Goal: Find specific page/section: Find specific page/section

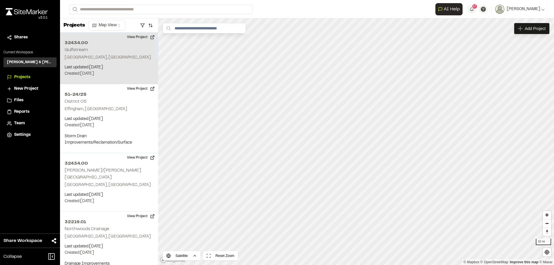
click at [103, 56] on p "[GEOGRAPHIC_DATA], [GEOGRAPHIC_DATA]" at bounding box center [109, 57] width 89 height 6
click at [343, 126] on icon "Map marker" at bounding box center [342, 125] width 3 height 3
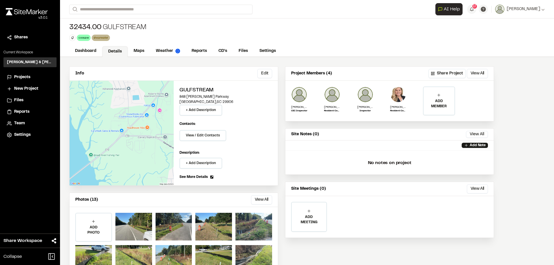
click at [164, 29] on div "32434.00 Gulfstream coosaw Delete Rename Edit Color Delete Tag Are you sure you…" at bounding box center [307, 31] width 494 height 27
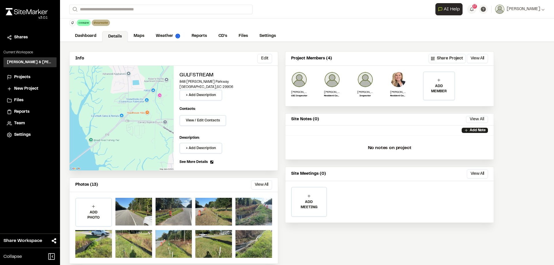
scroll to position [23, 0]
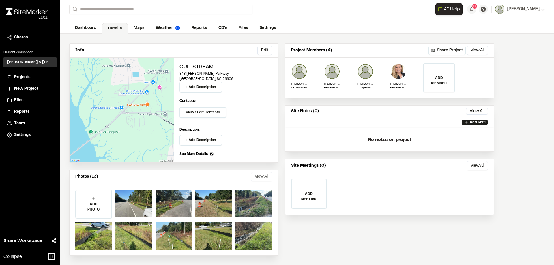
click at [264, 178] on button "View All" at bounding box center [261, 176] width 21 height 9
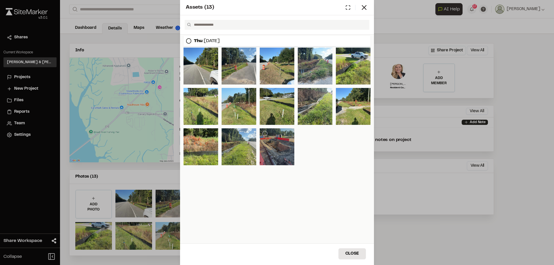
click at [272, 149] on div at bounding box center [276, 146] width 35 height 37
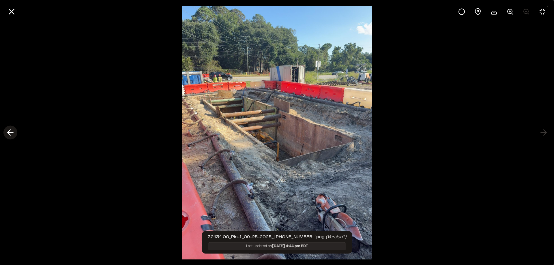
click at [10, 134] on icon at bounding box center [10, 133] width 9 height 10
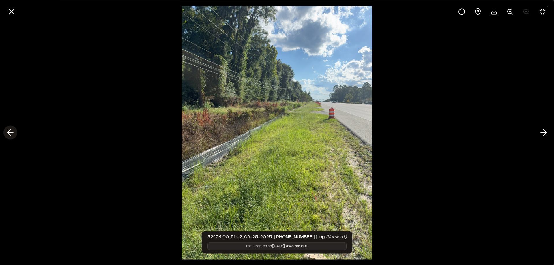
click at [9, 134] on polyline at bounding box center [9, 132] width 3 height 5
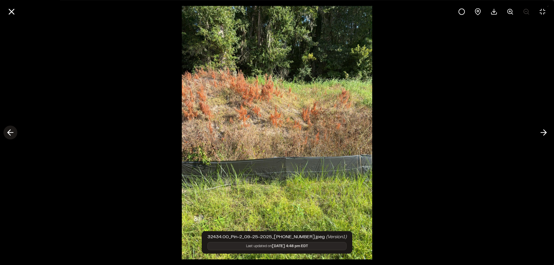
click at [9, 134] on polyline at bounding box center [9, 132] width 3 height 5
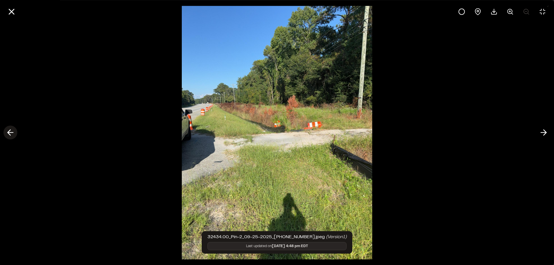
click at [9, 134] on polyline at bounding box center [9, 132] width 3 height 5
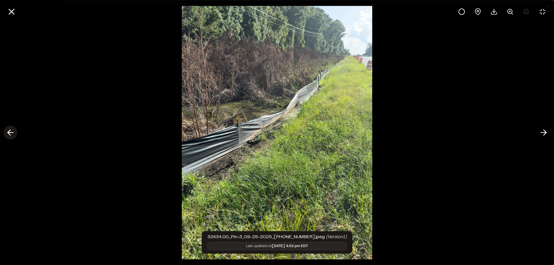
click at [11, 134] on icon at bounding box center [10, 133] width 9 height 10
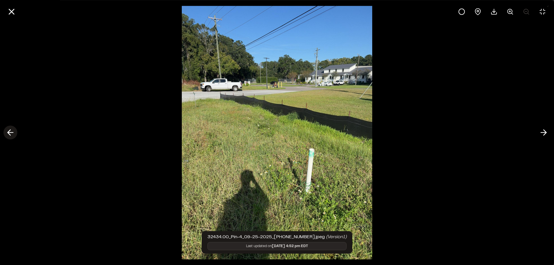
click at [9, 134] on icon at bounding box center [10, 133] width 9 height 10
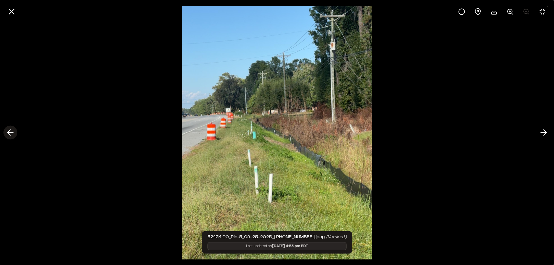
click at [9, 133] on polyline at bounding box center [9, 132] width 3 height 5
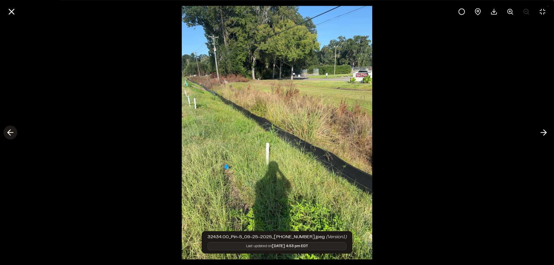
click at [9, 133] on polyline at bounding box center [9, 132] width 3 height 5
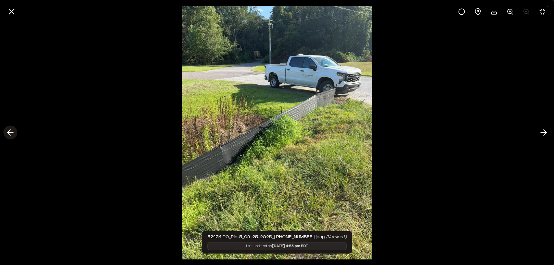
click at [9, 133] on polyline at bounding box center [9, 132] width 3 height 5
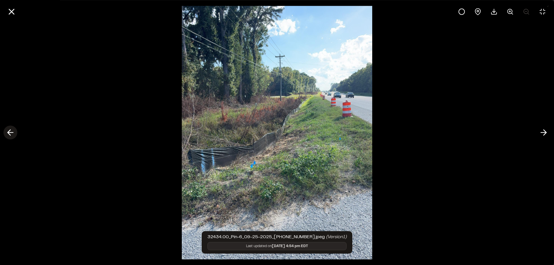
click at [9, 133] on polyline at bounding box center [9, 132] width 3 height 5
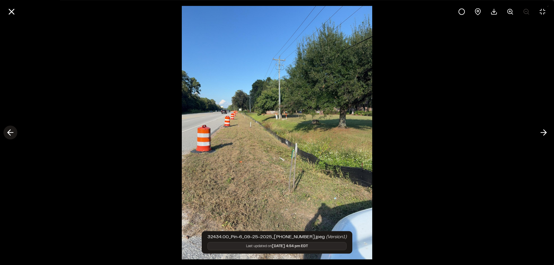
click at [9, 133] on polyline at bounding box center [9, 132] width 3 height 5
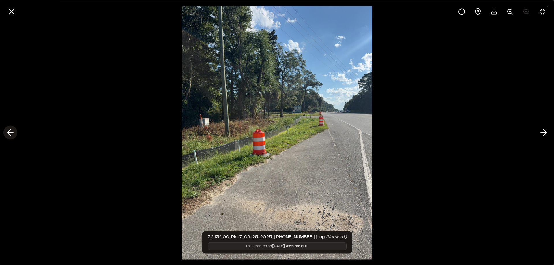
click at [9, 133] on polyline at bounding box center [9, 132] width 3 height 5
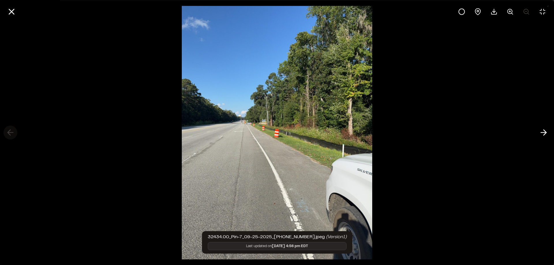
click at [9, 133] on div at bounding box center [277, 132] width 554 height 265
click at [13, 13] on line at bounding box center [11, 11] width 5 height 5
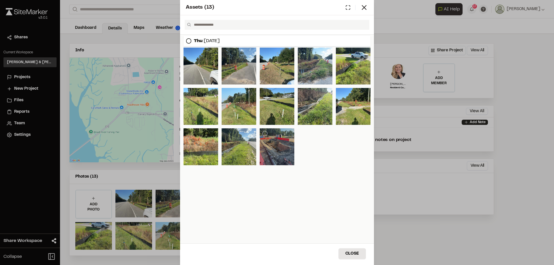
click at [282, 145] on div at bounding box center [276, 146] width 35 height 37
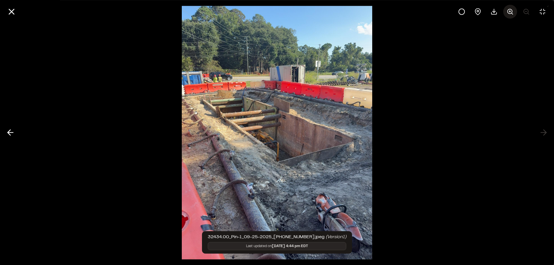
click at [510, 14] on circle at bounding box center [509, 11] width 5 height 5
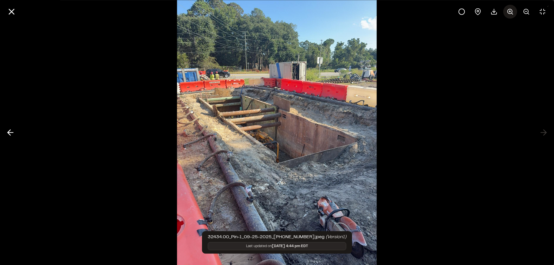
click at [510, 14] on circle at bounding box center [509, 11] width 5 height 5
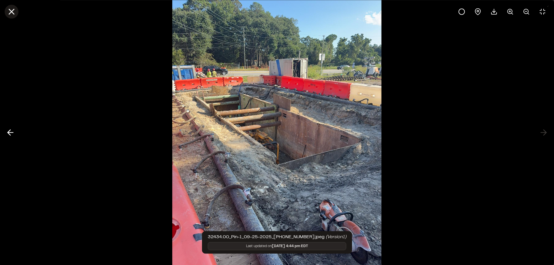
click at [10, 10] on line at bounding box center [11, 11] width 5 height 5
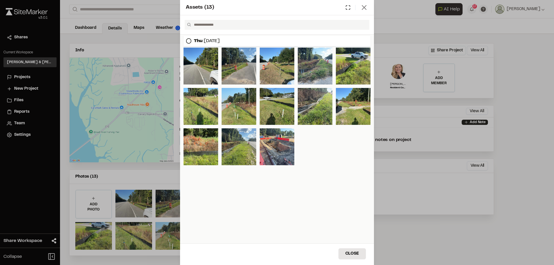
click at [366, 6] on icon at bounding box center [364, 7] width 8 height 8
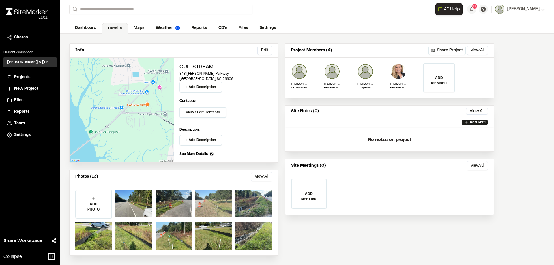
click at [217, 199] on div at bounding box center [213, 204] width 37 height 28
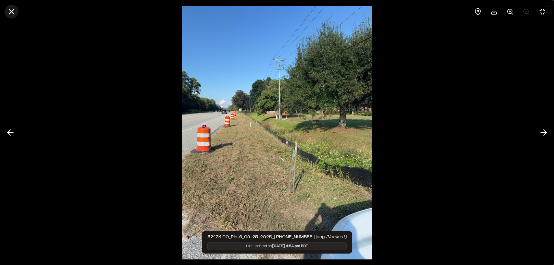
click at [16, 14] on icon at bounding box center [12, 12] width 10 height 10
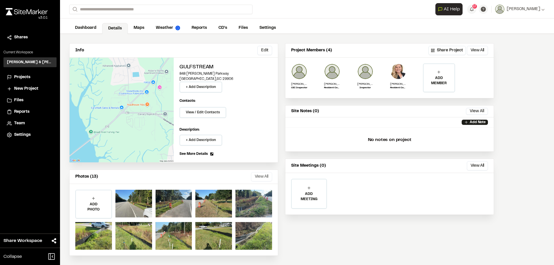
click at [263, 178] on button "View All" at bounding box center [261, 176] width 21 height 9
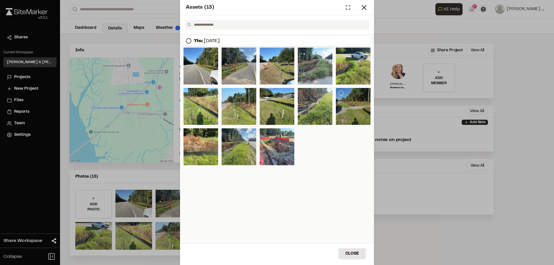
click at [340, 112] on div at bounding box center [353, 106] width 35 height 37
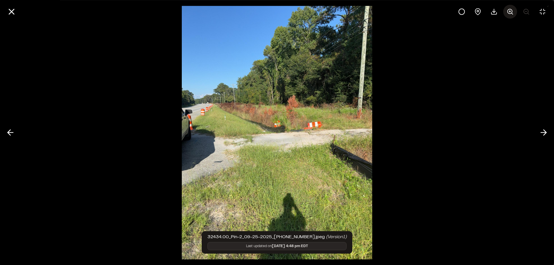
click at [512, 15] on button at bounding box center [510, 12] width 14 height 14
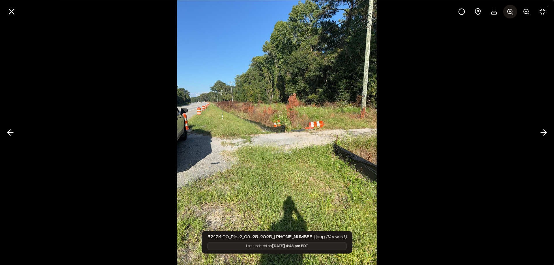
click at [511, 14] on icon at bounding box center [509, 11] width 7 height 7
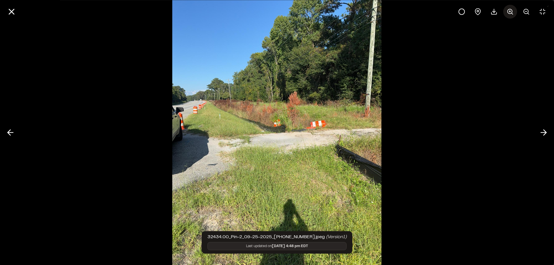
click at [511, 14] on icon at bounding box center [509, 11] width 7 height 7
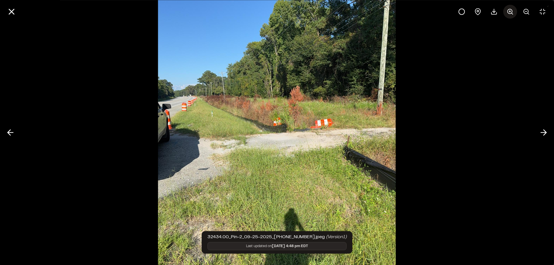
click at [511, 14] on icon at bounding box center [509, 11] width 7 height 7
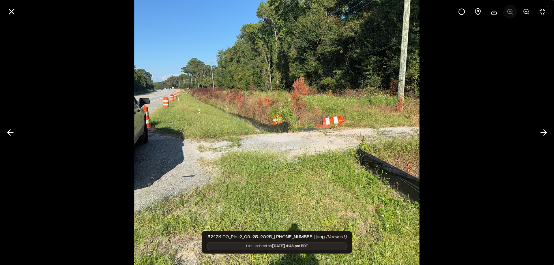
click at [511, 14] on div at bounding box center [501, 12] width 95 height 14
click at [16, 11] on button at bounding box center [12, 12] width 14 height 14
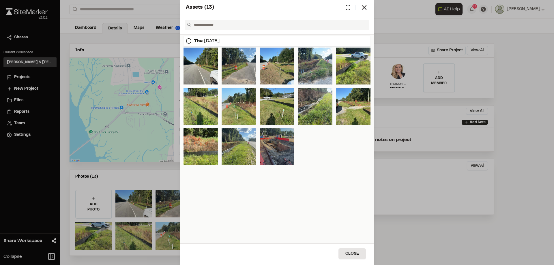
click at [274, 142] on div at bounding box center [276, 146] width 35 height 37
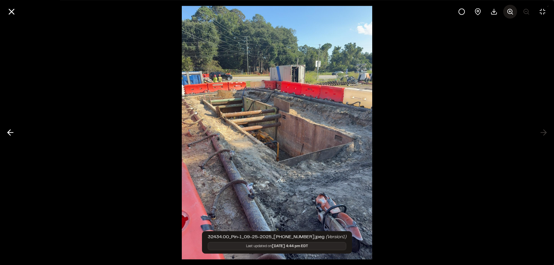
click at [510, 11] on line at bounding box center [510, 11] width 2 height 0
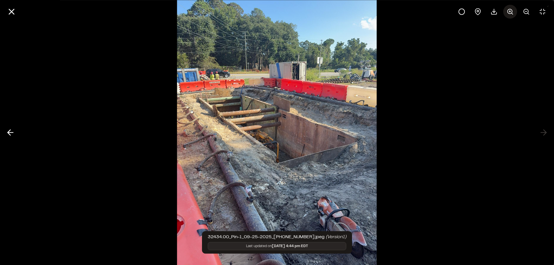
click at [510, 11] on line at bounding box center [510, 11] width 2 height 0
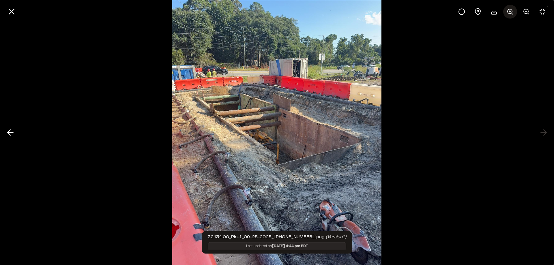
click at [510, 11] on line at bounding box center [510, 11] width 2 height 0
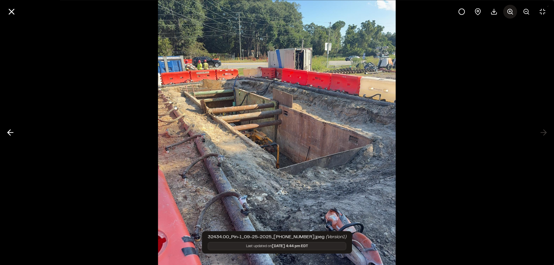
click at [510, 11] on line at bounding box center [510, 11] width 2 height 0
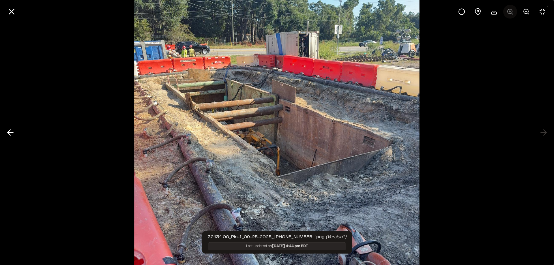
click at [510, 11] on div at bounding box center [501, 12] width 95 height 14
click at [12, 12] on line at bounding box center [11, 11] width 5 height 5
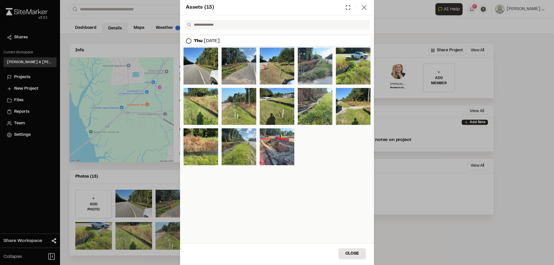
click at [363, 10] on icon at bounding box center [364, 7] width 8 height 8
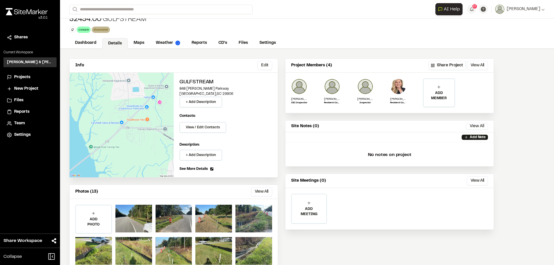
scroll to position [0, 0]
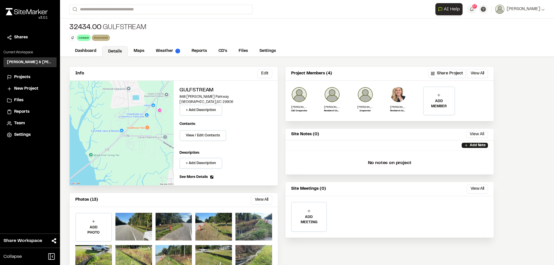
click at [295, 33] on div "32434.00 Gulfstream coosaw Delete Rename Edit Color Delete Tag Are you sure you…" at bounding box center [307, 31] width 494 height 27
click at [227, 54] on link "CD's" at bounding box center [222, 51] width 21 height 11
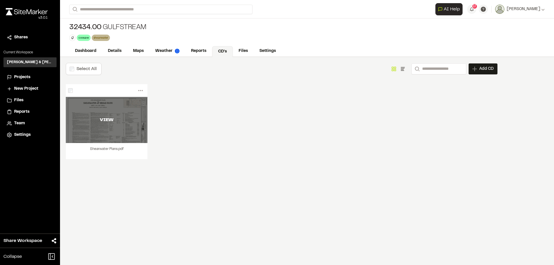
click at [104, 120] on div "VIEW" at bounding box center [107, 119] width 82 height 7
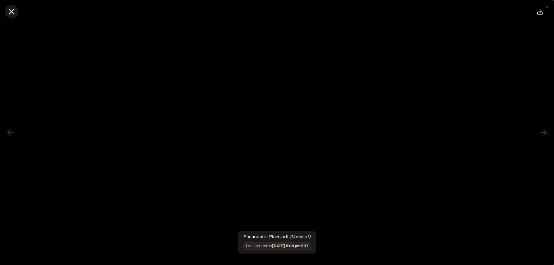
click at [13, 12] on icon at bounding box center [12, 12] width 10 height 10
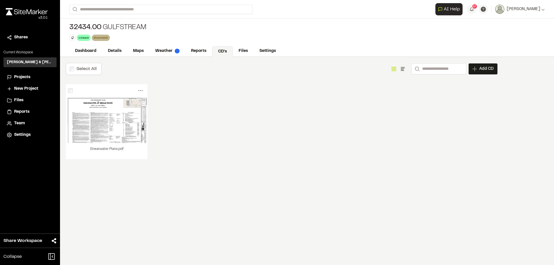
click at [23, 74] on li "Projects" at bounding box center [29, 77] width 53 height 11
click at [21, 78] on span "Projects" at bounding box center [22, 77] width 16 height 6
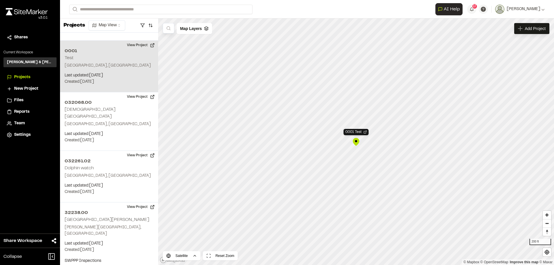
scroll to position [1307, 0]
click at [356, 141] on div "0001 Test" at bounding box center [355, 142] width 9 height 9
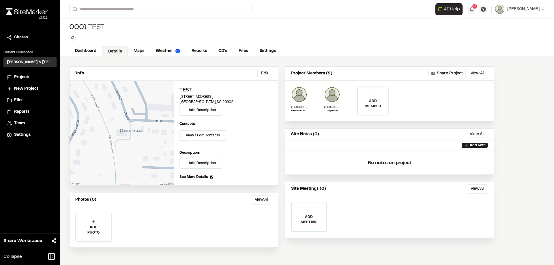
click at [87, 26] on div "0001 Test" at bounding box center [86, 27] width 35 height 9
click at [171, 54] on link "Weather" at bounding box center [168, 51] width 36 height 11
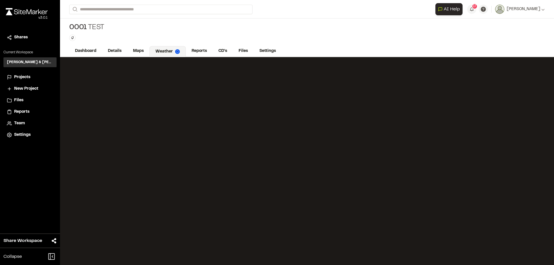
click at [22, 77] on span "Projects" at bounding box center [22, 77] width 16 height 6
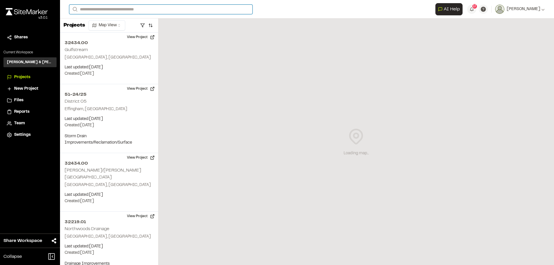
click at [94, 10] on input "Search" at bounding box center [160, 10] width 183 height 10
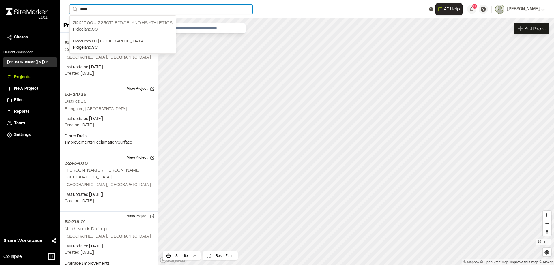
type input "*****"
click at [125, 24] on p "32217.00 - z23071 Ridgeland HS Athletics" at bounding box center [122, 23] width 99 height 7
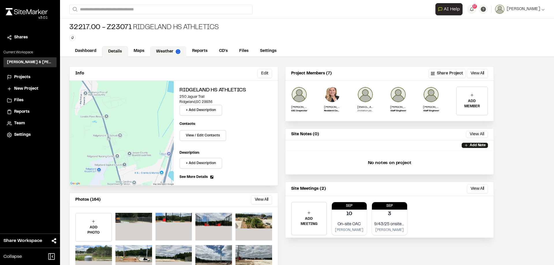
scroll to position [23, 0]
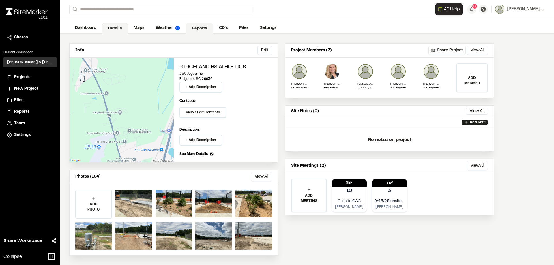
click at [198, 29] on link "Reports" at bounding box center [199, 28] width 27 height 11
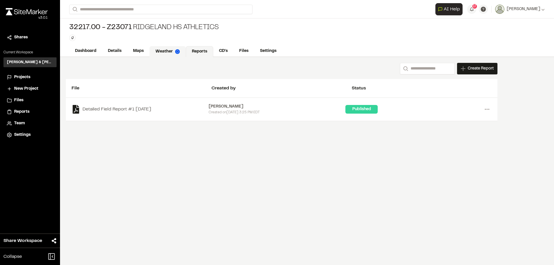
click at [158, 51] on link "Weather" at bounding box center [167, 51] width 36 height 11
